Goal: Find specific page/section: Find specific page/section

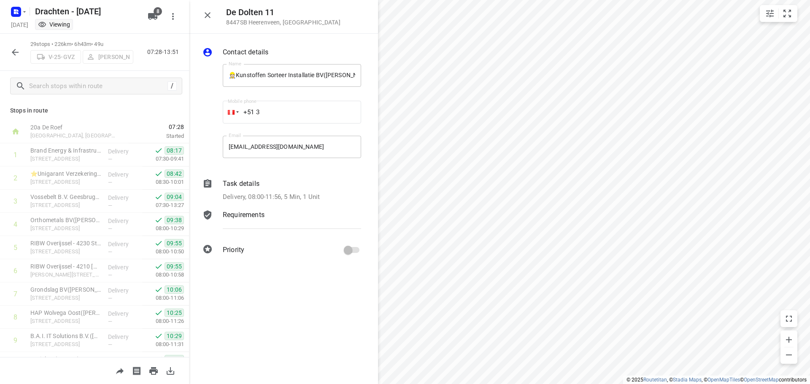
scroll to position [169, 0]
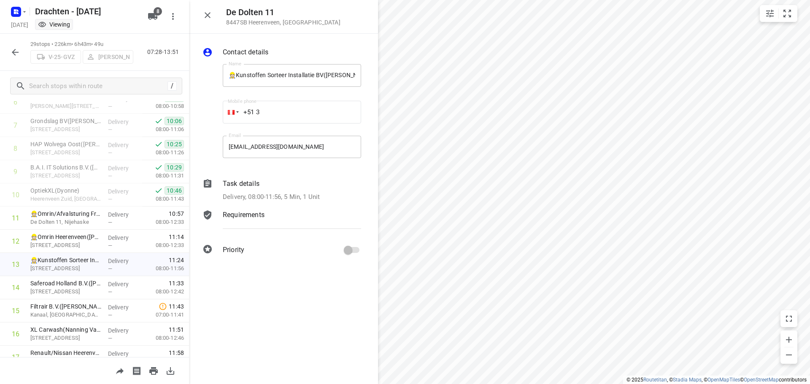
click at [14, 53] on icon "button" at bounding box center [15, 52] width 7 height 7
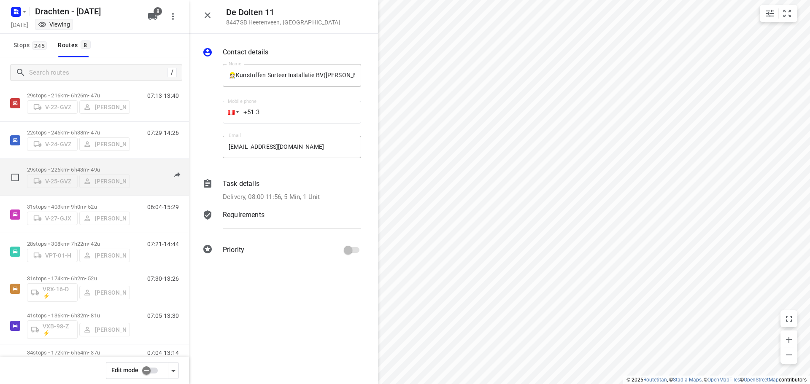
scroll to position [55, 0]
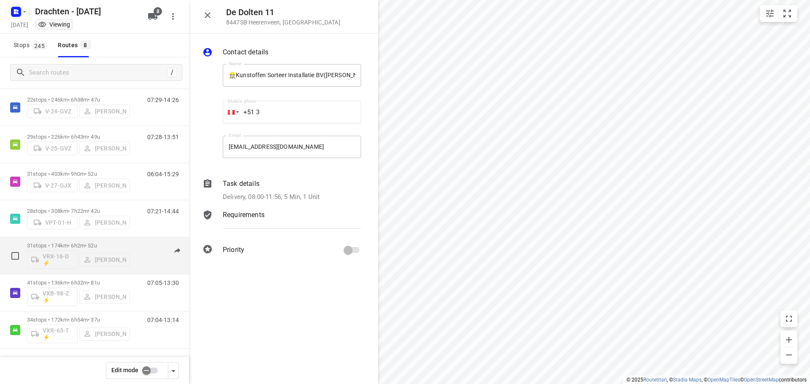
click at [98, 249] on div "VRX-16-D ⚡ Jos Kaspers" at bounding box center [78, 259] width 103 height 20
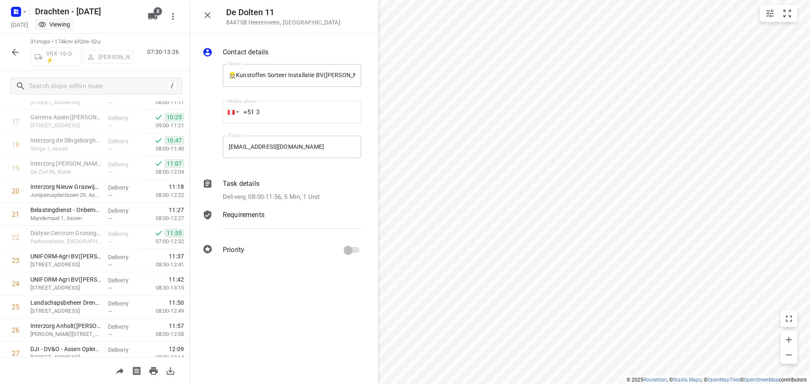
scroll to position [422, 0]
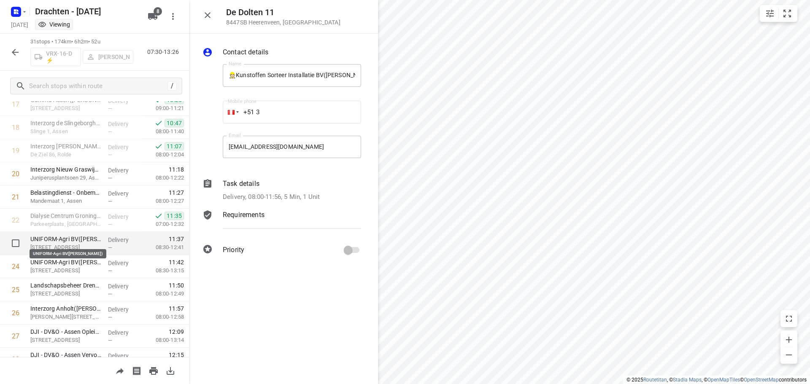
click at [57, 243] on p "UNIFORM-Agri BV(Peter Dijkhuis)" at bounding box center [65, 239] width 71 height 8
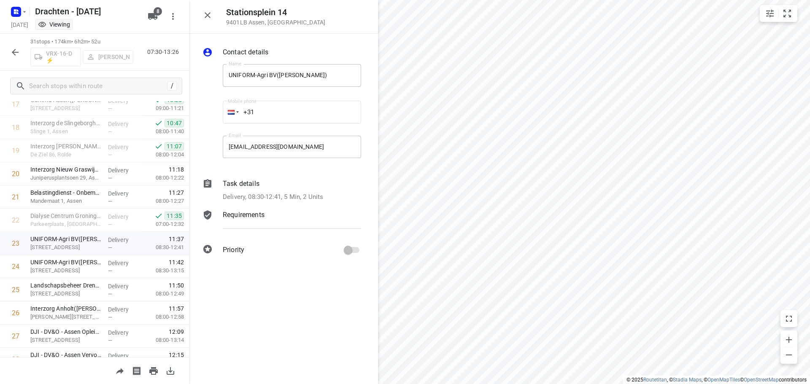
click at [320, 192] on p "Delivery, 08:30-12:41, 5 Min, 2 Units" at bounding box center [273, 197] width 100 height 10
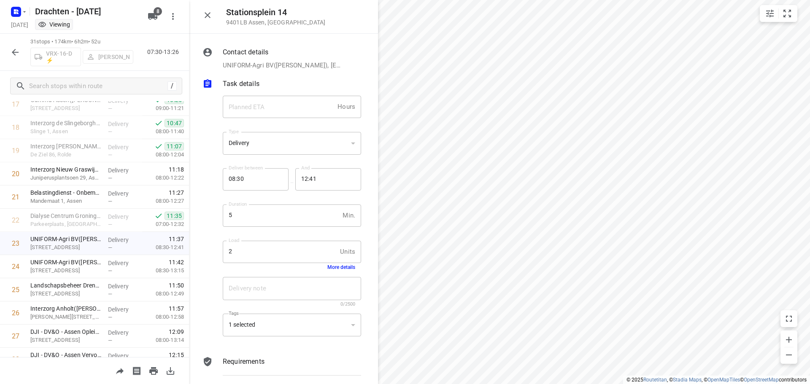
click at [338, 266] on button "More details" at bounding box center [341, 267] width 28 height 6
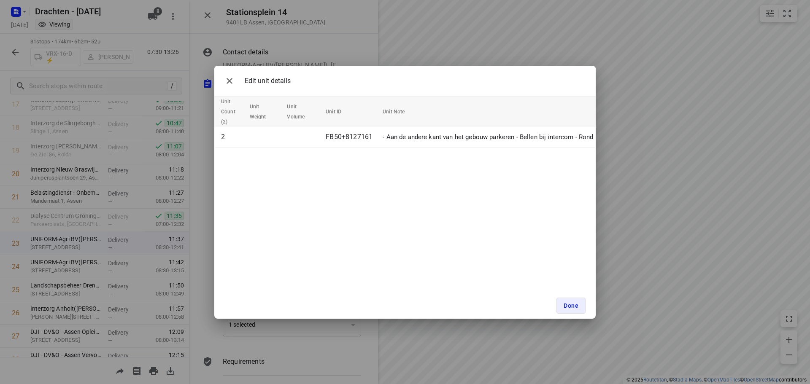
click at [192, 226] on div "Edit unit details Unit Count (2) Unit Weight Unit Volume Unit ID Unit Note 2 FB…" at bounding box center [405, 192] width 810 height 384
click at [79, 270] on div "Edit unit details Unit Count (2) Unit Weight Unit Volume Unit ID Unit Note 2 FB…" at bounding box center [405, 192] width 810 height 384
click at [232, 82] on icon "button" at bounding box center [229, 81] width 10 height 10
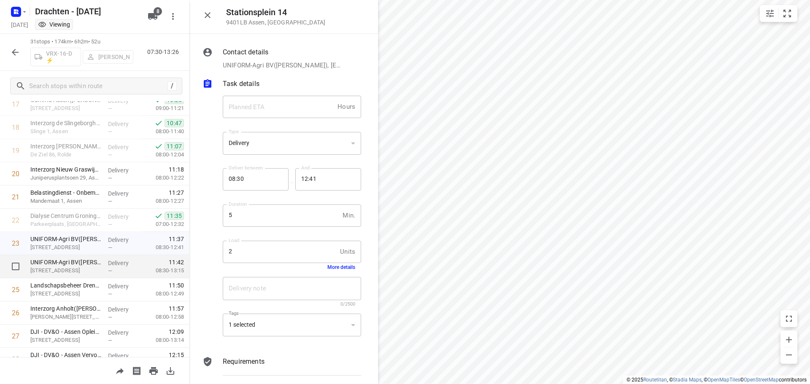
click at [73, 270] on p "Stationsplein 14, Assen" at bounding box center [65, 270] width 71 height 8
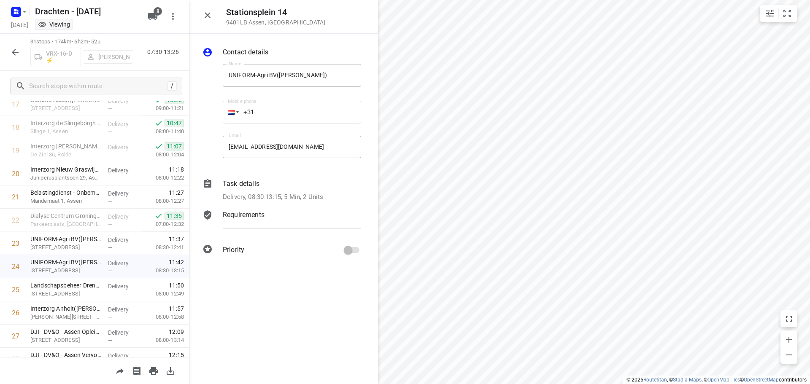
click at [324, 195] on div "Delivery, 08:30-13:15, 5 Min, 2 Units" at bounding box center [292, 197] width 138 height 10
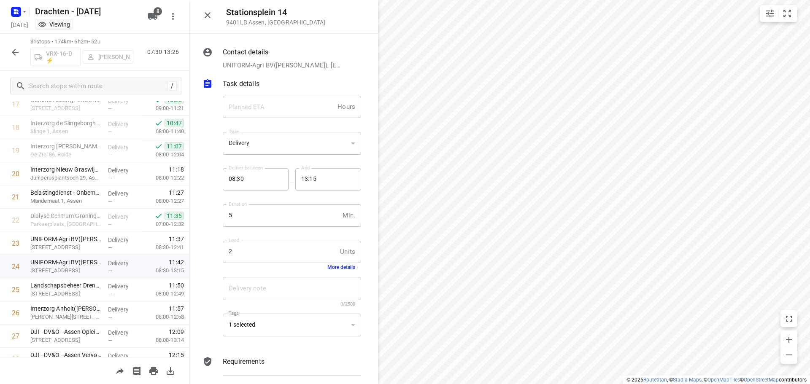
click at [342, 268] on button "More details" at bounding box center [341, 267] width 28 height 6
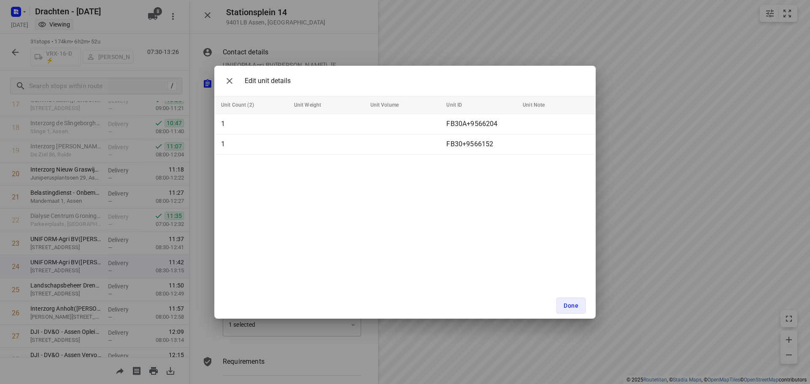
click at [186, 188] on div "Edit unit details Unit Count (2) Unit Weight Unit Volume Unit ID Unit Note 1 FB…" at bounding box center [405, 192] width 810 height 384
click at [149, 198] on div "Edit unit details Unit Count (2) Unit Weight Unit Volume Unit ID Unit Note 1 FB…" at bounding box center [405, 192] width 810 height 384
click at [231, 81] on icon "button" at bounding box center [229, 81] width 10 height 10
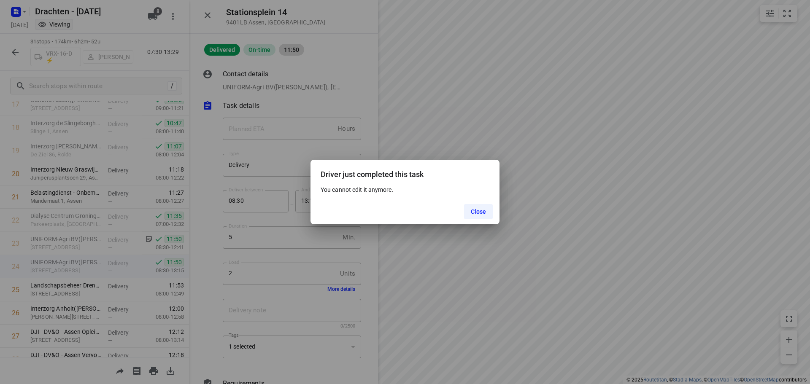
click at [486, 213] on button "Close" at bounding box center [478, 211] width 29 height 15
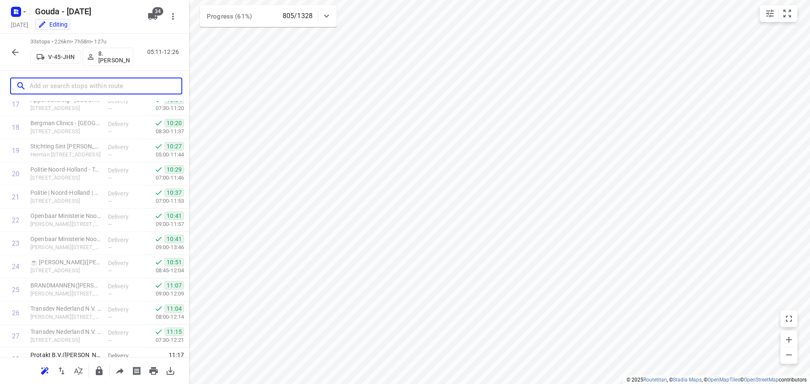
click at [82, 85] on input "text" at bounding box center [106, 86] width 152 height 13
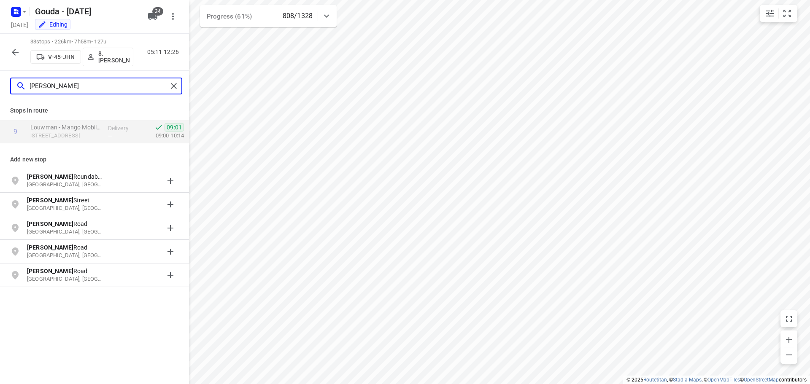
type input "[PERSON_NAME]"
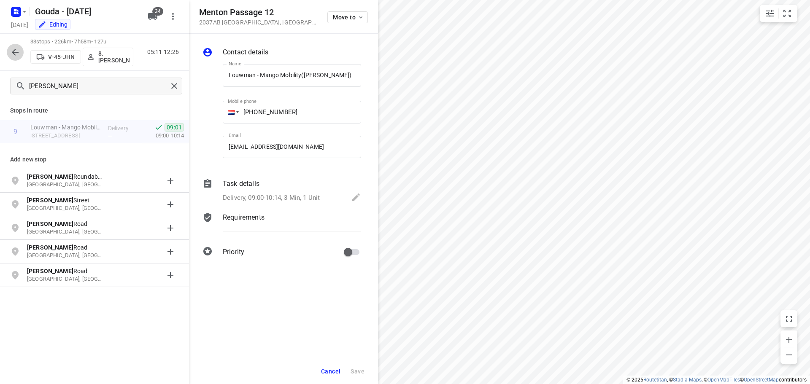
click at [19, 49] on icon "button" at bounding box center [15, 52] width 10 height 10
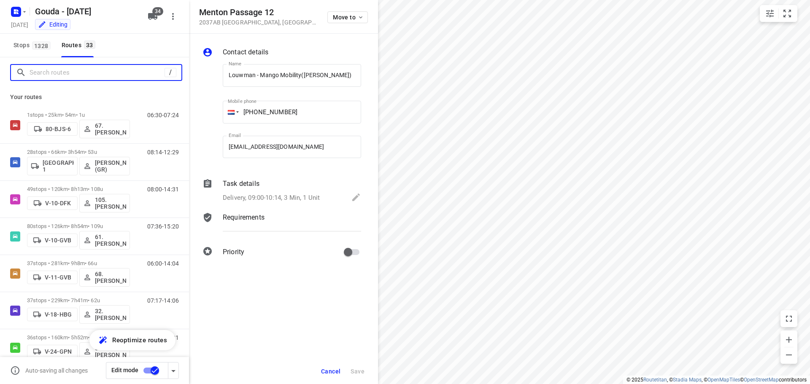
click at [71, 78] on input "Search routes" at bounding box center [97, 72] width 135 height 13
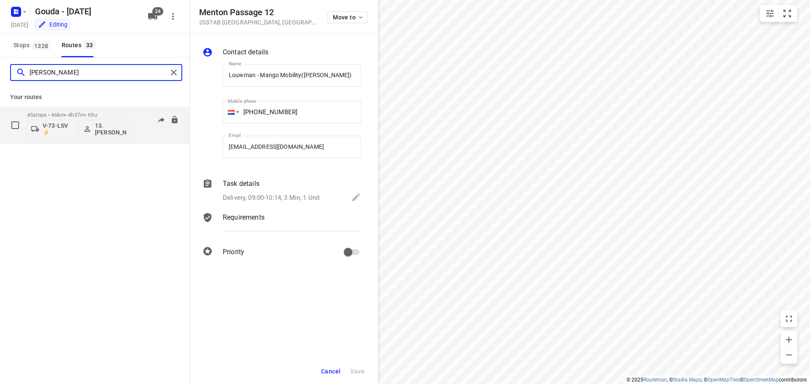
type input "[PERSON_NAME]"
click at [89, 111] on div "45 stops • 46km • 4h37m • 69u V-73-LSV ⚡ 13. [PERSON_NAME]" at bounding box center [78, 125] width 103 height 35
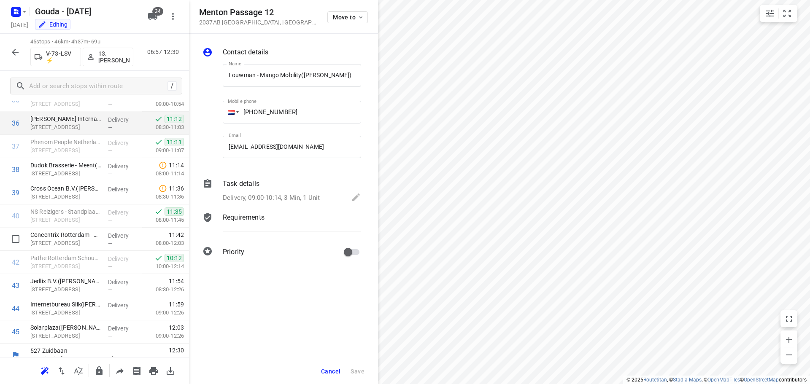
scroll to position [853, 0]
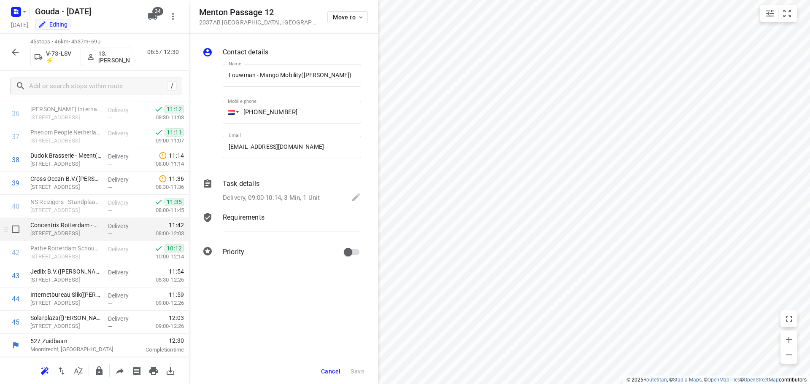
click at [66, 232] on p "[STREET_ADDRESS]" at bounding box center [65, 233] width 71 height 8
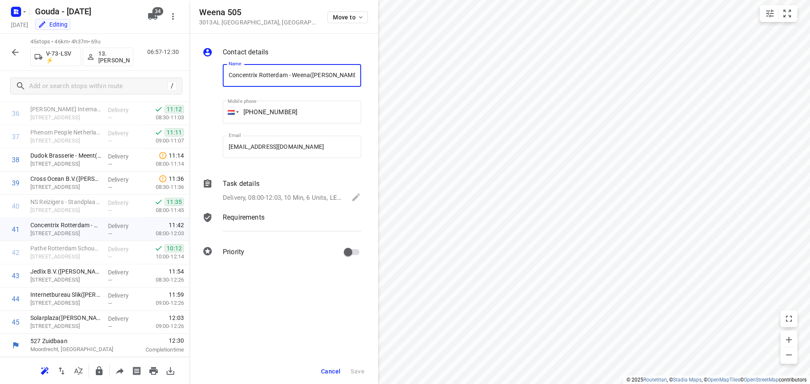
click at [335, 372] on span "Cancel" at bounding box center [330, 371] width 19 height 7
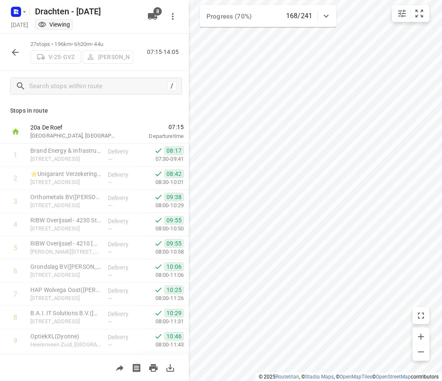
scroll to position [169, 0]
